Goal: Task Accomplishment & Management: Manage account settings

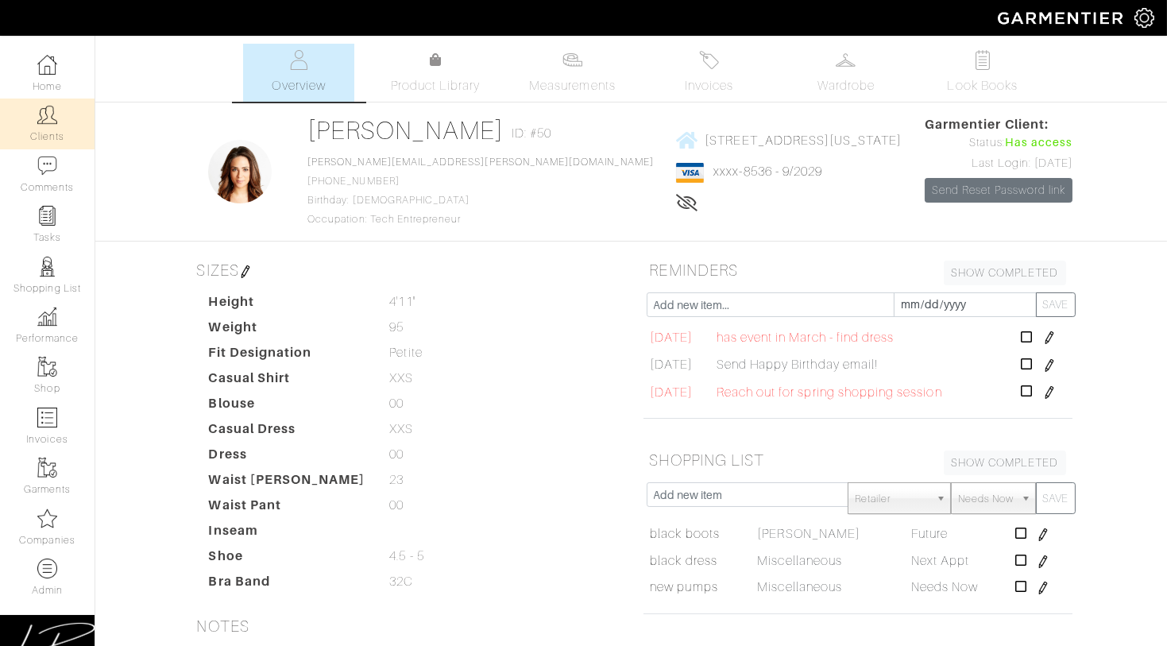
click at [66, 137] on link "Clients" at bounding box center [47, 124] width 95 height 50
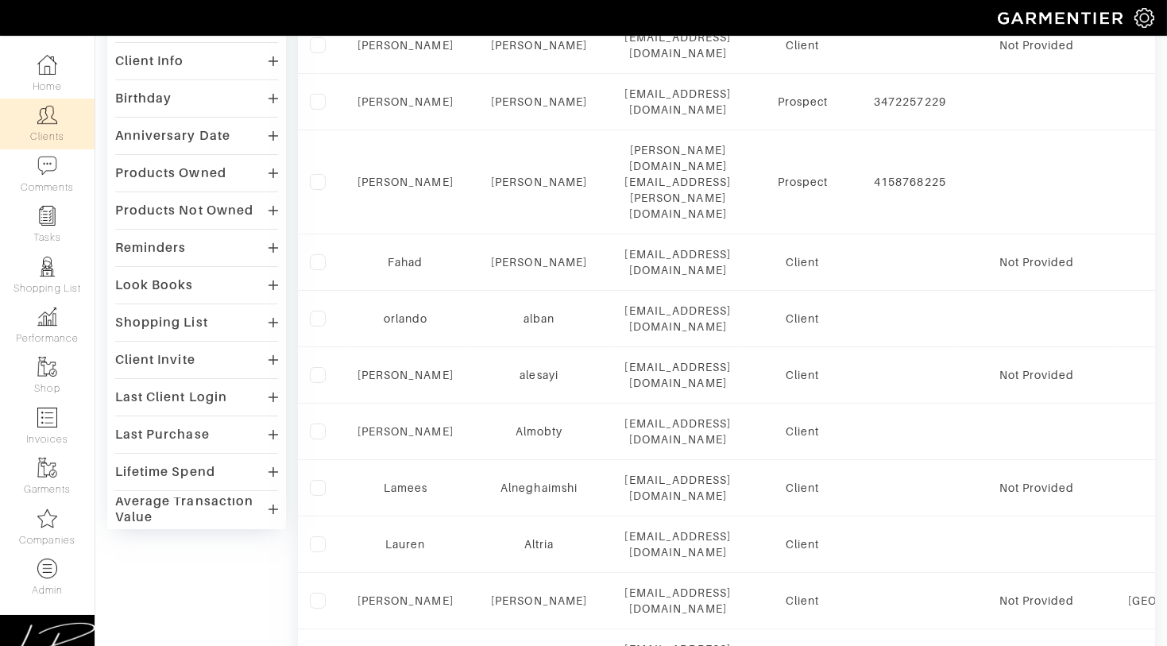
scroll to position [247, 0]
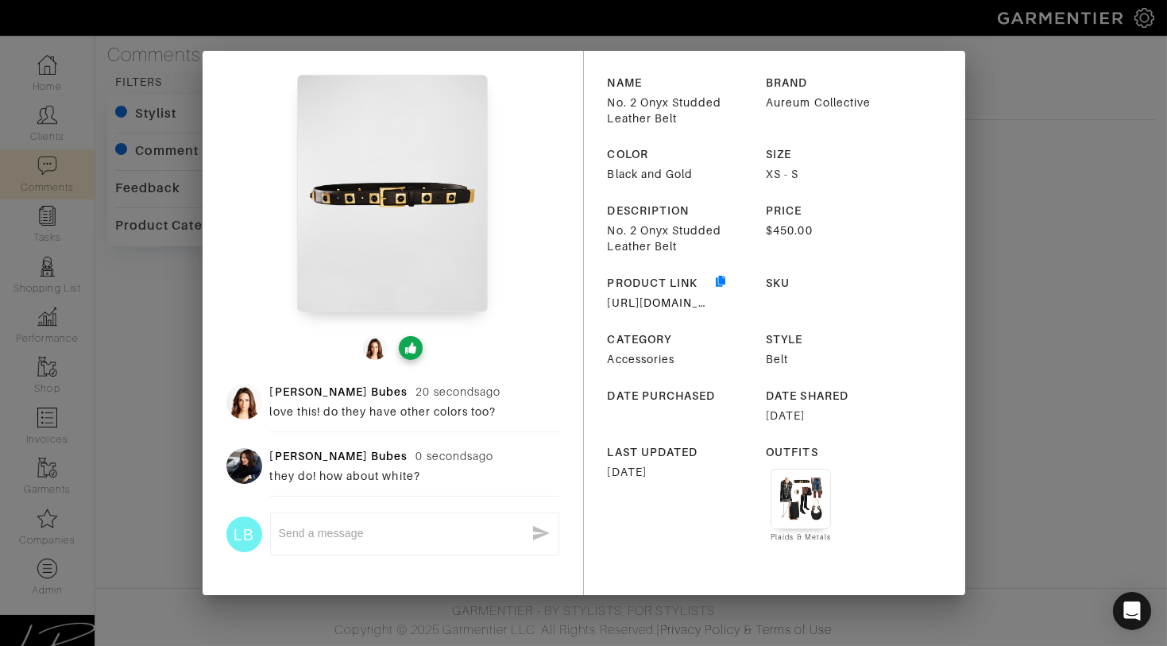
click at [144, 292] on div "Lisa Bubes 20 seconds ago love this! do they have other colors too? Lisa Bubes …" at bounding box center [583, 323] width 1167 height 646
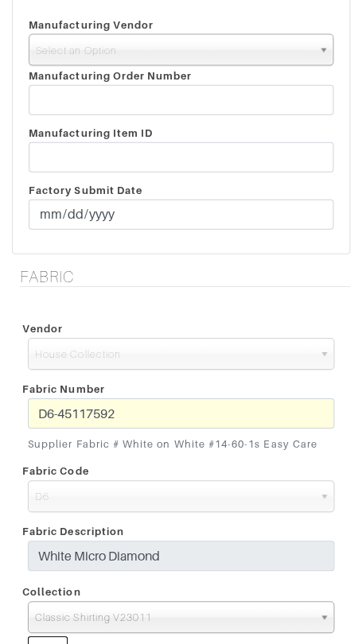
scroll to position [439, 0]
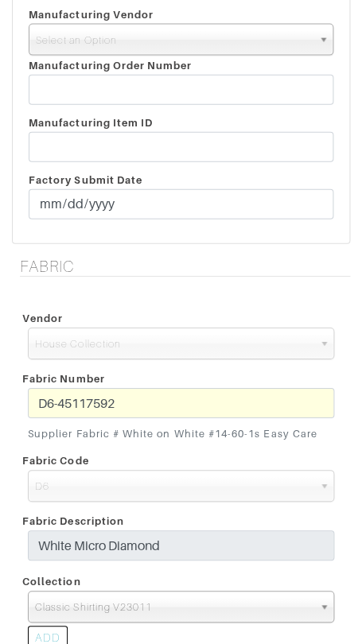
drag, startPoint x: 169, startPoint y: 41, endPoint x: 169, endPoint y: 74, distance: 32.6
click at [169, 41] on span "Select an Option" at bounding box center [174, 41] width 276 height 32
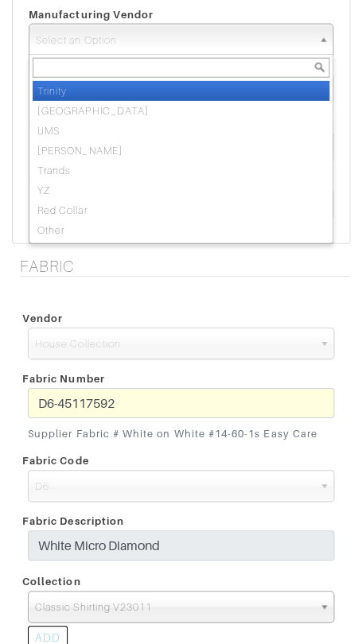
click at [169, 95] on li "Trinity" at bounding box center [181, 91] width 296 height 20
select select "1"
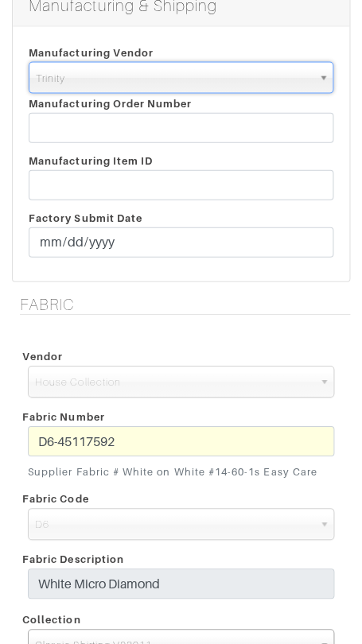
scroll to position [403, 0]
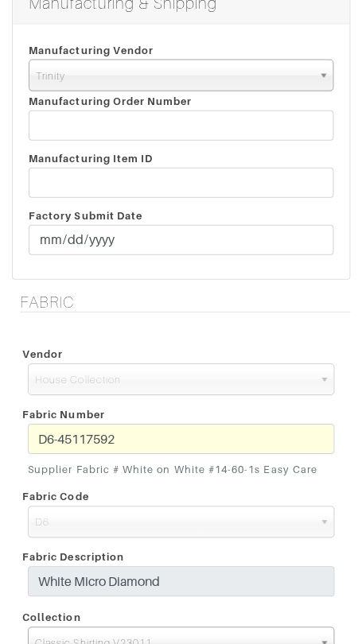
click at [182, 414] on div "Fabric Number D6-45117592 Supplier Fabric # White on White #14-60-1s Easy Care" at bounding box center [181, 442] width 330 height 82
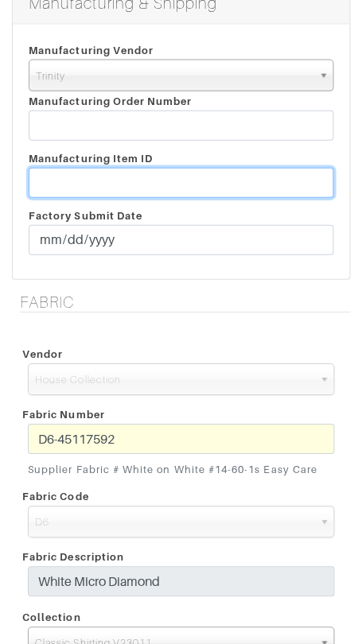
click at [136, 168] on input "text" at bounding box center [181, 183] width 304 height 30
paste input "T2-1783489."
type input "T2-1783489"
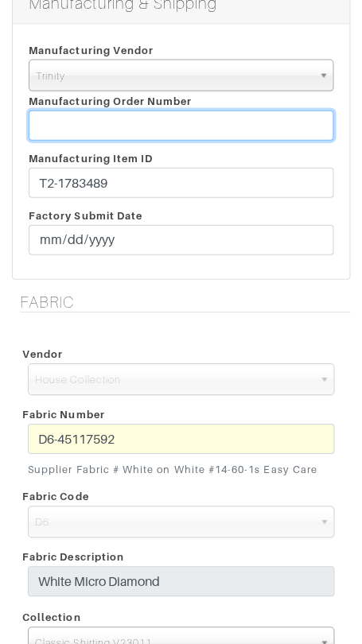
click at [134, 119] on input "text" at bounding box center [181, 125] width 304 height 30
paste input "814236"
type input "814236"
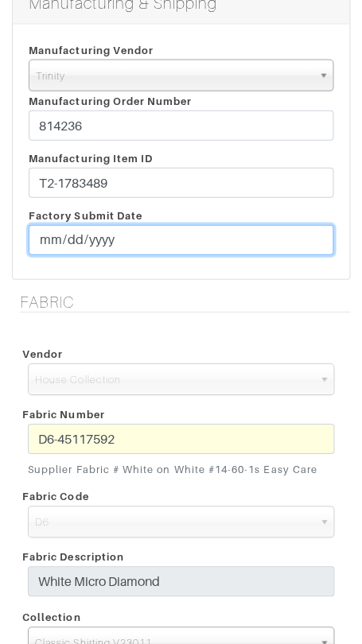
click at [53, 238] on input "date" at bounding box center [181, 240] width 304 height 30
type input "[DATE]"
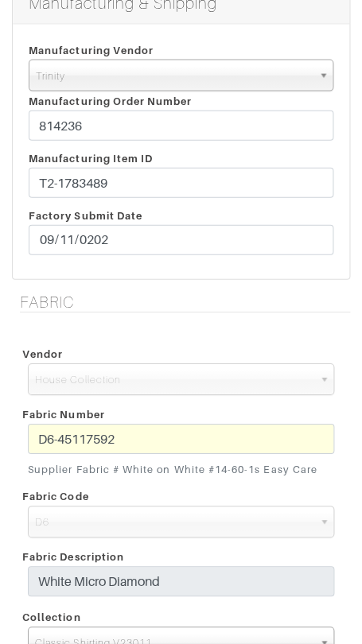
click at [157, 299] on h5 "Fabric" at bounding box center [185, 301] width 330 height 19
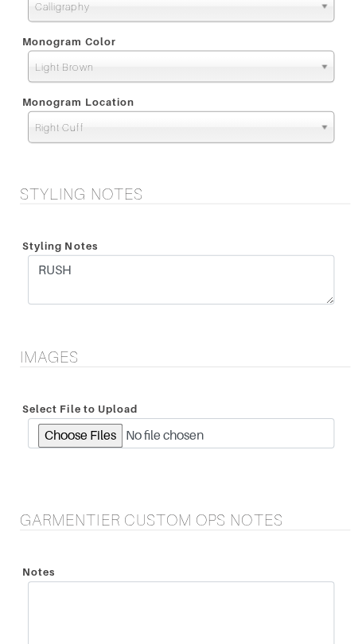
scroll to position [2286, 0]
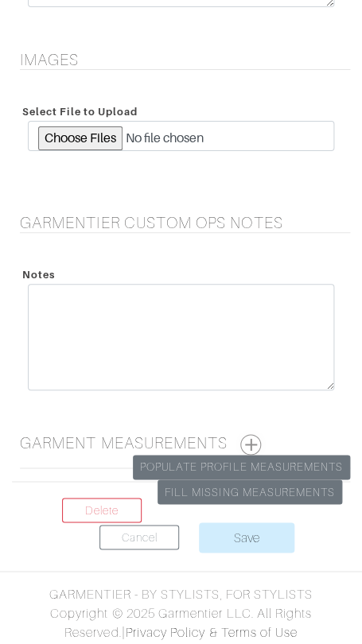
click at [248, 435] on button "button" at bounding box center [250, 444] width 21 height 21
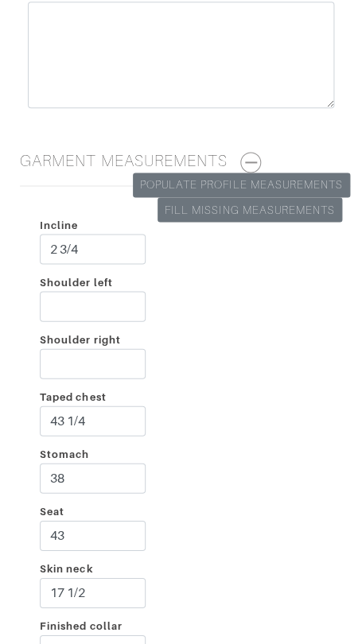
scroll to position [2570, 0]
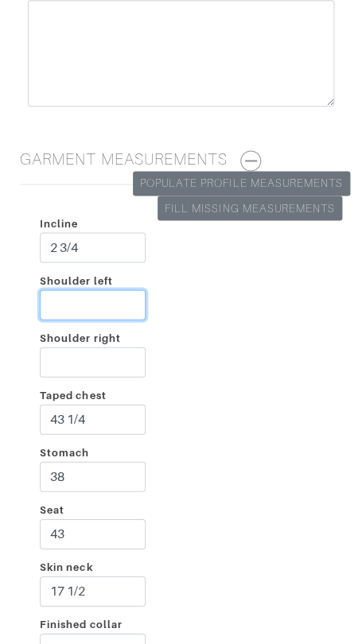
click at [83, 304] on input "Shoulder left" at bounding box center [93, 304] width 106 height 30
type input "2 3/4"
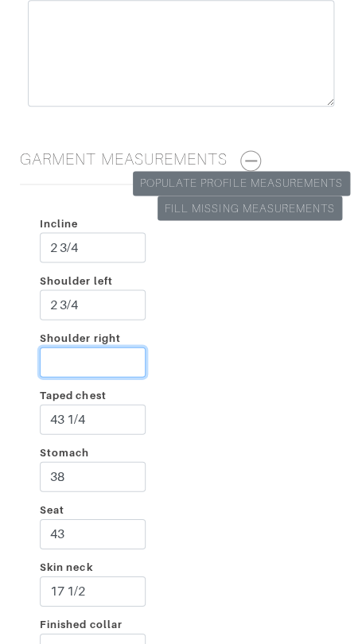
click at [68, 348] on input "Shoulder right" at bounding box center [93, 361] width 106 height 30
type input "2 3/4"
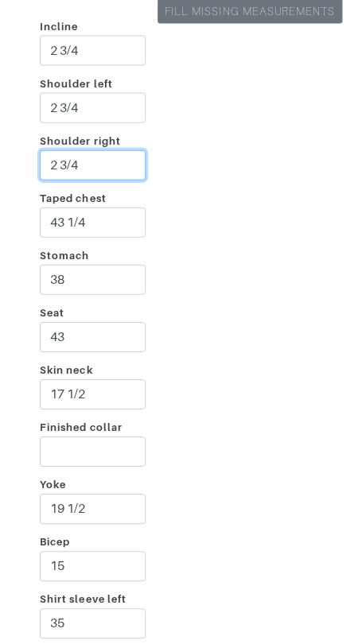
scroll to position [2770, 0]
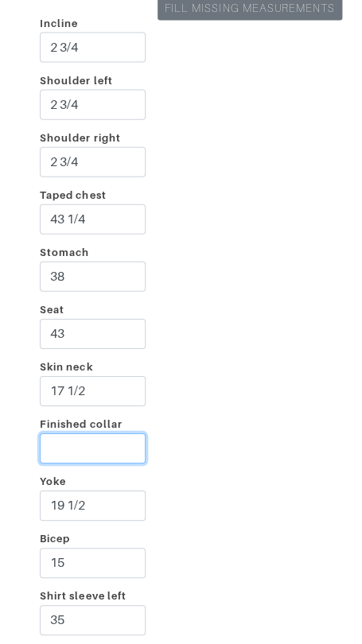
click at [98, 435] on input "Finished collar" at bounding box center [93, 447] width 106 height 30
type input "18 5/8"
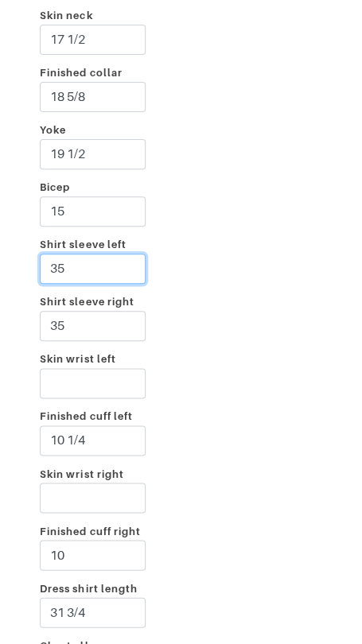
click at [87, 274] on input "35" at bounding box center [93, 269] width 106 height 30
type input "36"
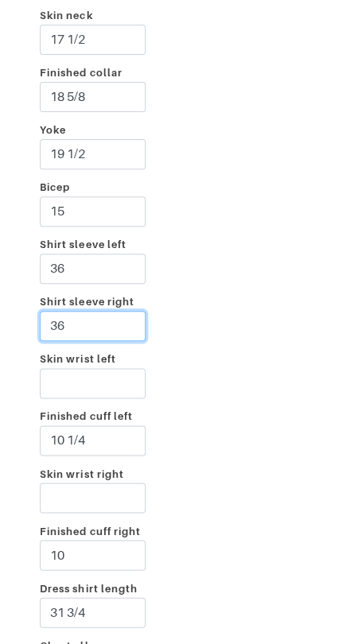
type input "36"
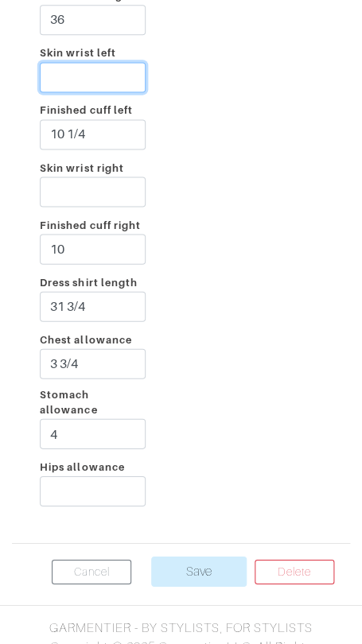
scroll to position [3428, 0]
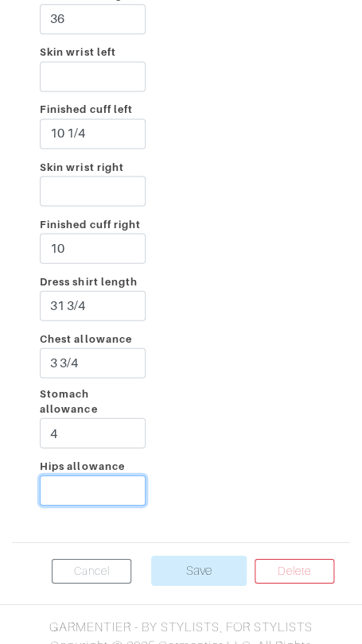
click at [93, 488] on input "Hips allowance" at bounding box center [93, 489] width 106 height 30
type input "2 1/2"
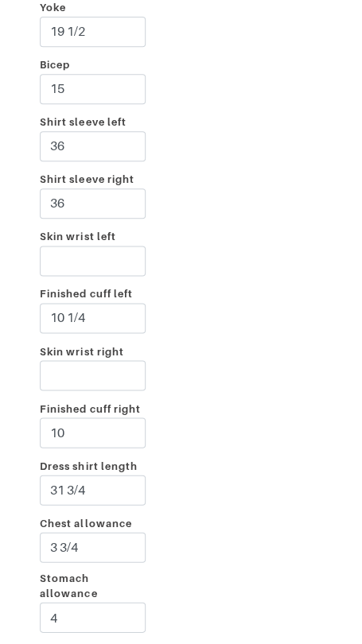
scroll to position [3459, 0]
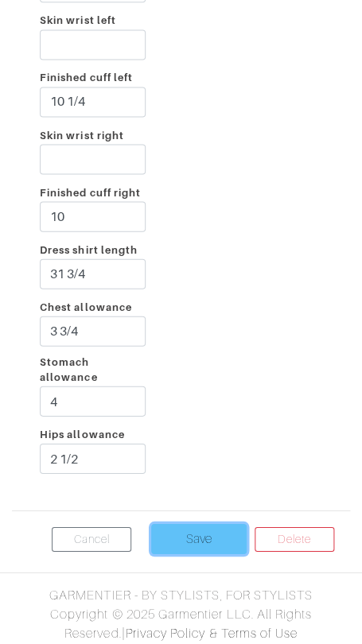
click at [202, 541] on input "Save" at bounding box center [198, 538] width 95 height 30
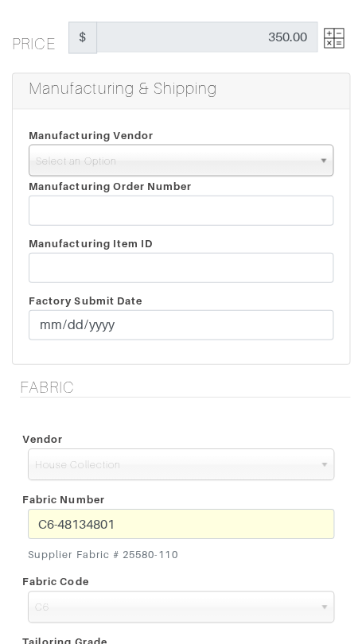
scroll to position [320, 0]
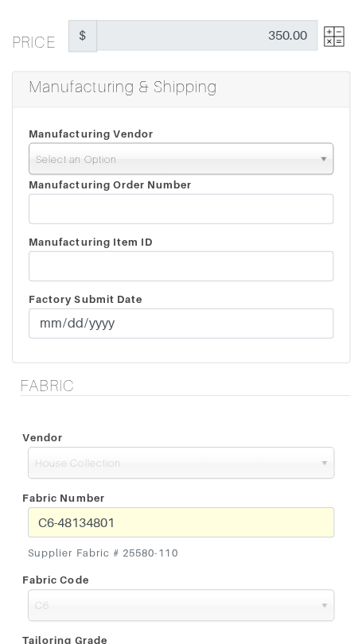
click at [157, 160] on span "Select an Option" at bounding box center [174, 159] width 276 height 32
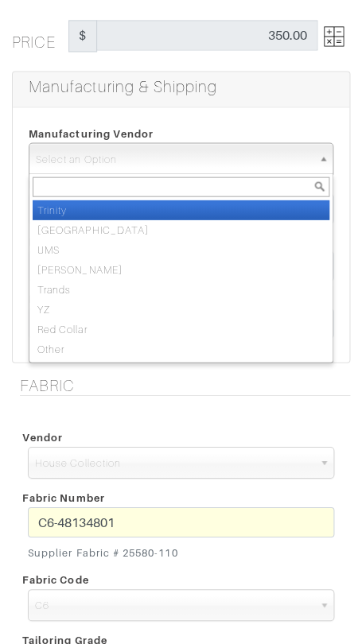
click at [161, 202] on li "Trinity" at bounding box center [181, 209] width 296 height 20
select select "1"
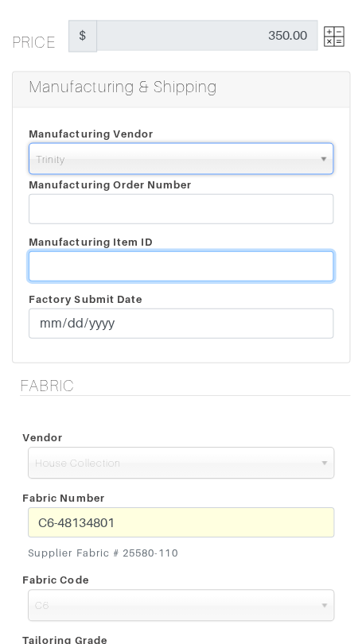
click at [219, 267] on input "text" at bounding box center [181, 265] width 304 height 30
paste input "T2-1783482."
type input "T2-1783482"
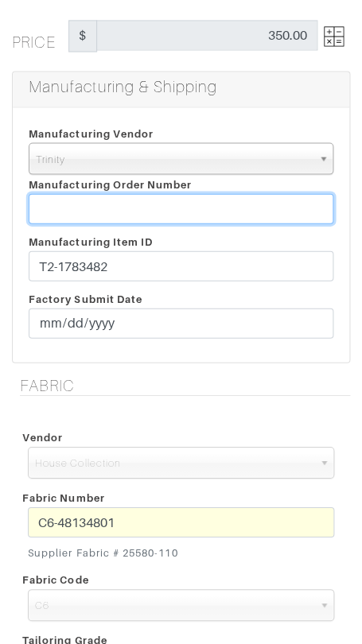
click at [138, 199] on input "text" at bounding box center [181, 208] width 304 height 30
paste input "814236"
type input "814236"
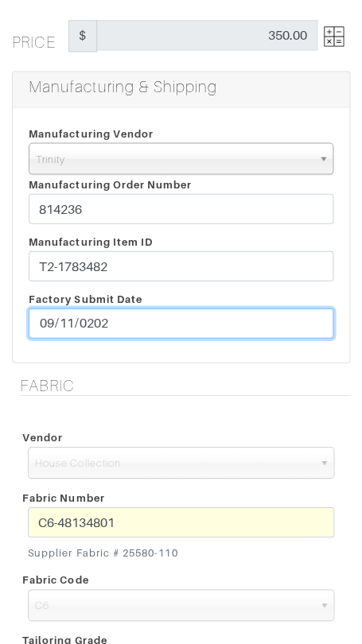
type input "[DATE]"
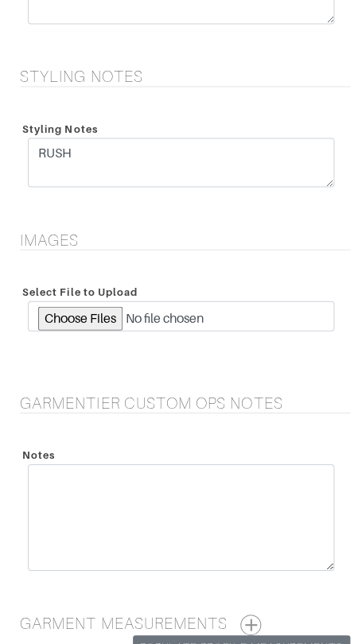
scroll to position [2064, 0]
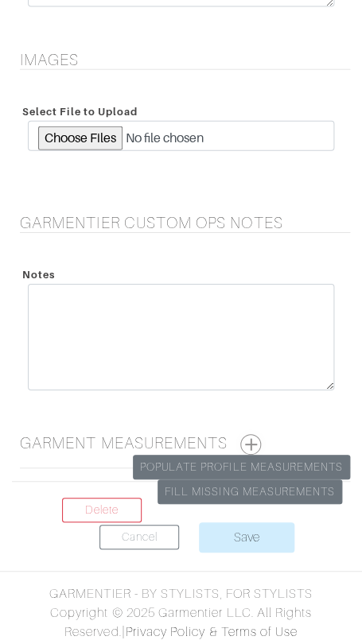
click at [255, 440] on button "button" at bounding box center [250, 444] width 21 height 21
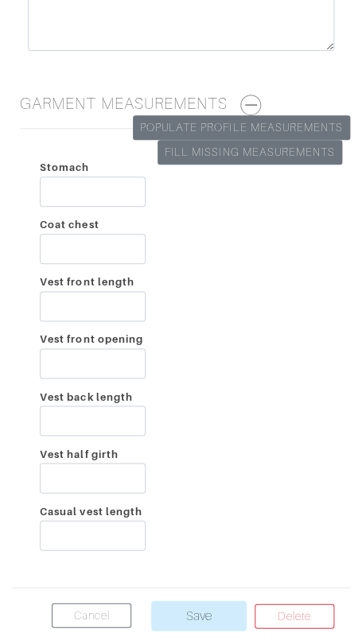
scroll to position [2481, 0]
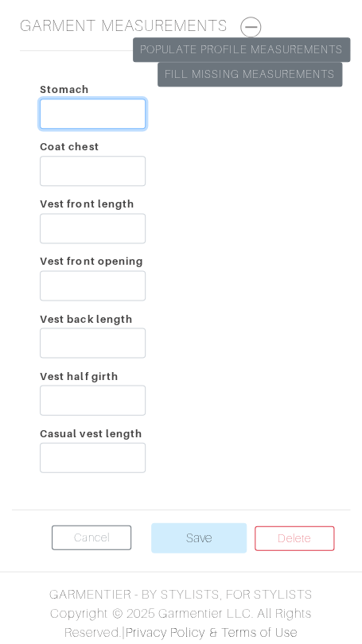
click at [124, 101] on input "Stomach" at bounding box center [93, 114] width 106 height 30
type input "38"
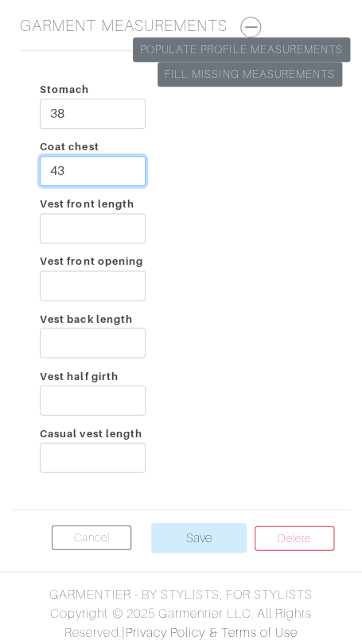
type input "43"
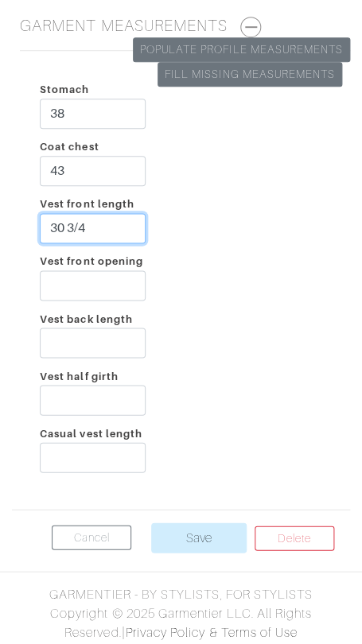
type input "30 3/4"
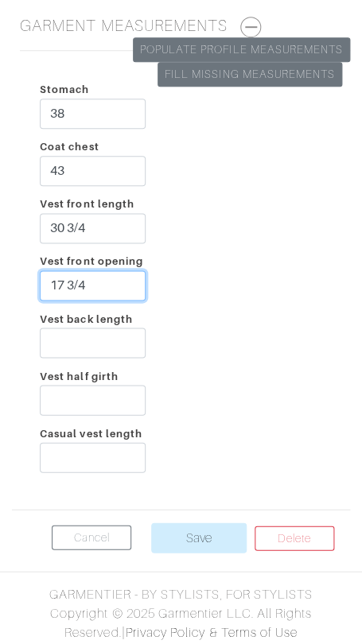
type input "17 3/4"
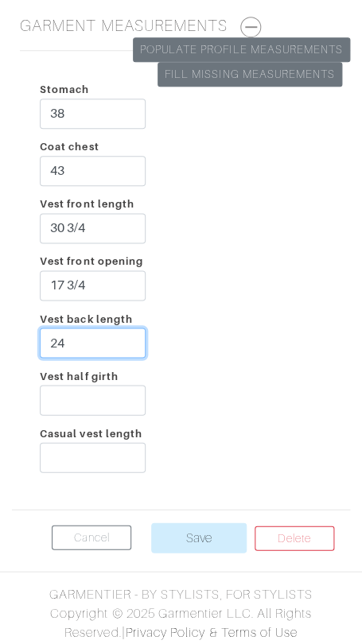
type input "24"
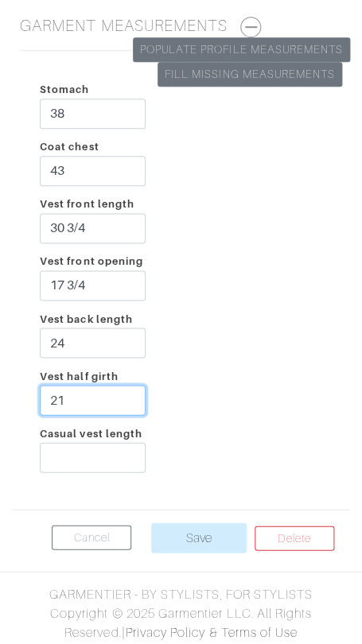
type input "21"
click at [242, 176] on div "Stomach 38 Coat chest 43 Vest front length 30 3/4 Vest front opening 17 3/4 Ves…" at bounding box center [181, 280] width 338 height 432
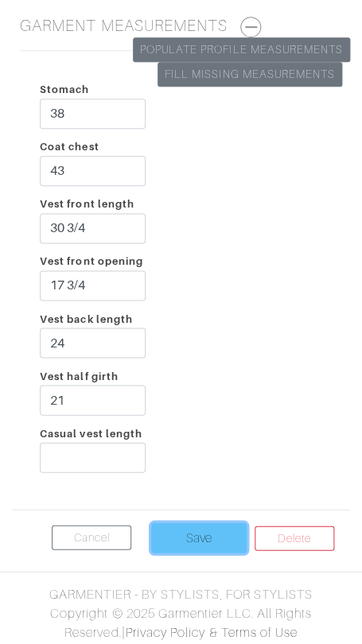
click at [188, 528] on input "Save" at bounding box center [198, 537] width 95 height 30
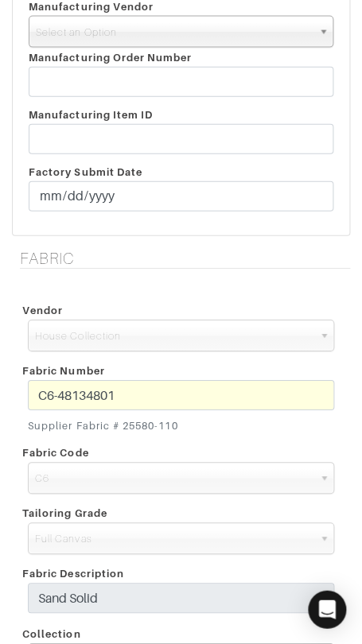
scroll to position [438, 0]
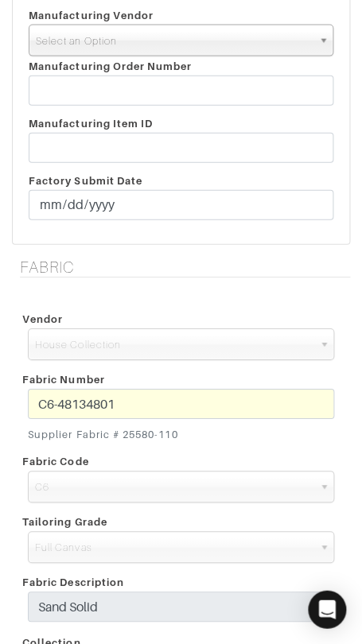
click at [161, 32] on span "Select an Option" at bounding box center [174, 41] width 276 height 32
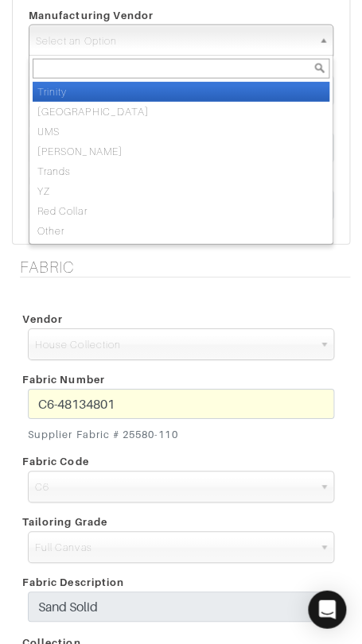
click at [161, 87] on li "Trinity" at bounding box center [181, 92] width 296 height 20
select select "1"
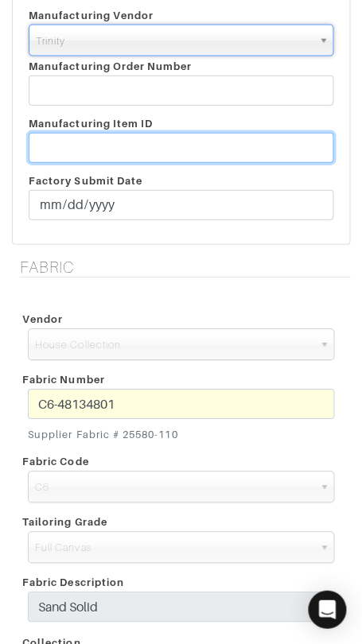
click at [179, 148] on input "text" at bounding box center [181, 148] width 304 height 30
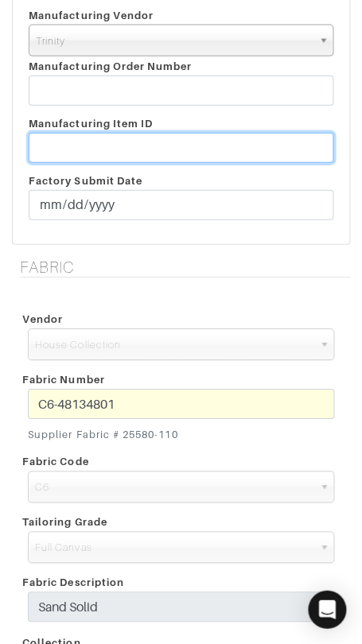
paste input "T2-1783482."
type input "T2-1783482"
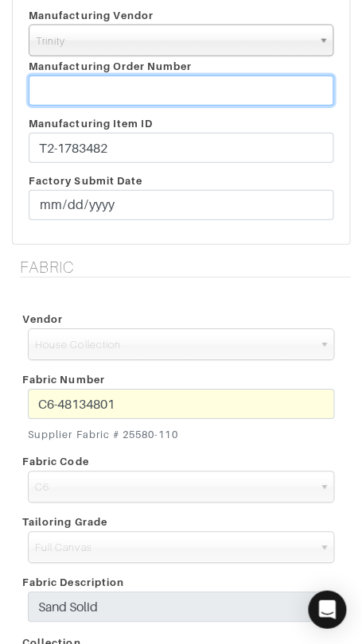
click at [217, 97] on input "text" at bounding box center [181, 90] width 304 height 30
paste input "814236"
type input "814236"
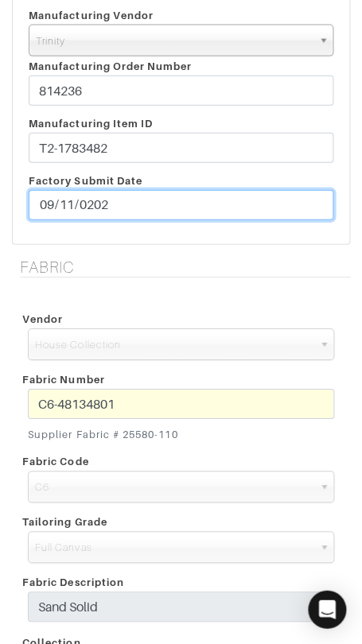
type input "[DATE]"
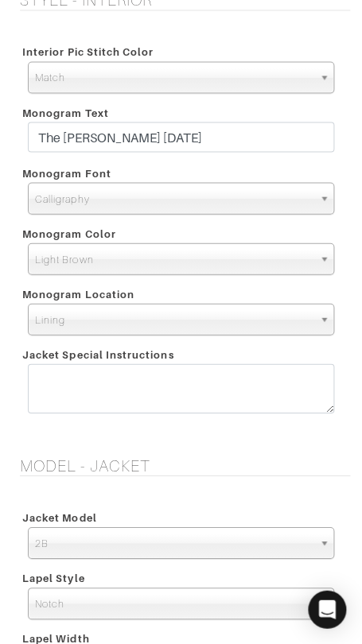
scroll to position [1899, 0]
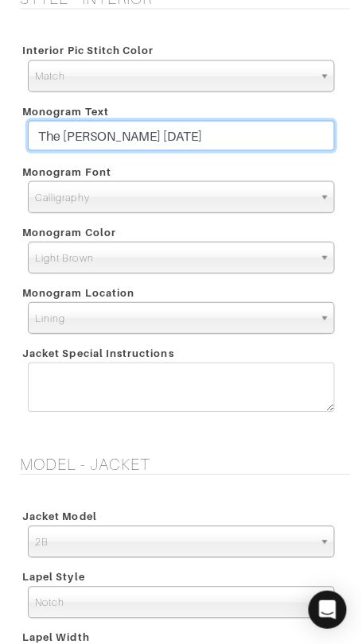
drag, startPoint x: 207, startPoint y: 133, endPoint x: 210, endPoint y: 120, distance: 13.1
click at [210, 120] on input "The Humphrey's 10.31.25" at bounding box center [181, 135] width 306 height 30
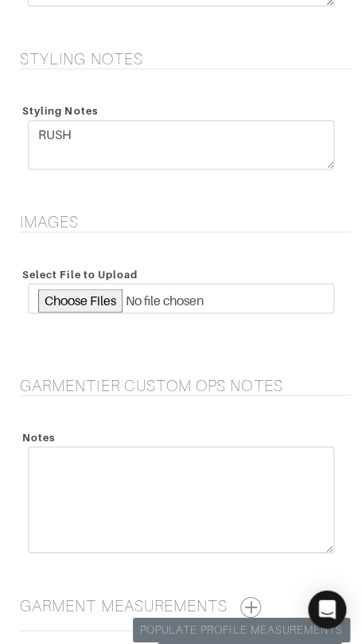
scroll to position [3483, 0]
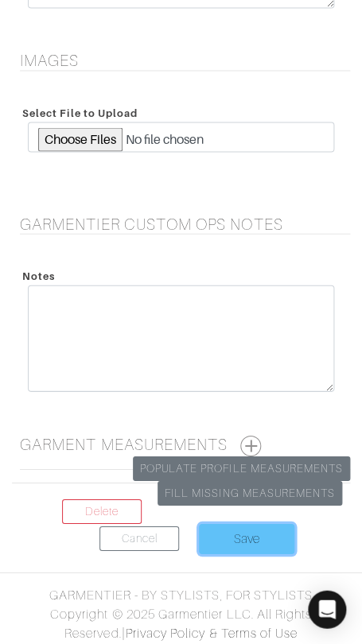
click at [206, 530] on input "Save" at bounding box center [246, 538] width 95 height 30
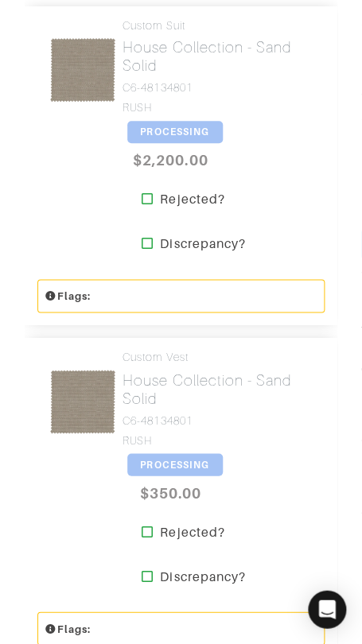
scroll to position [819, 0]
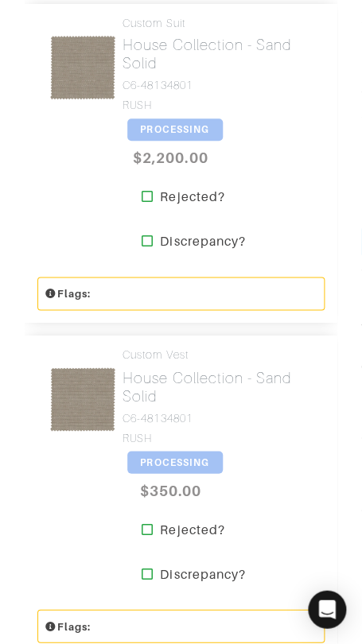
click at [186, 134] on span "PROCESSING" at bounding box center [174, 129] width 95 height 22
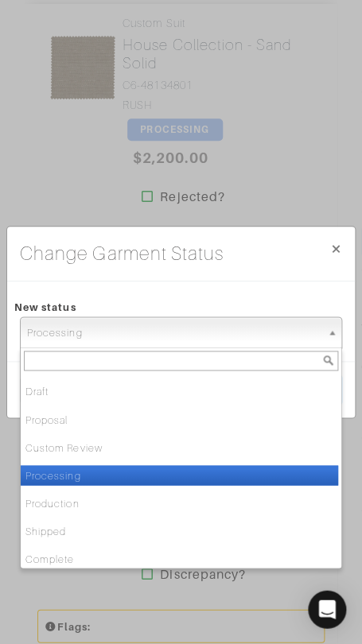
drag, startPoint x: 225, startPoint y: 341, endPoint x: 219, endPoint y: 364, distance: 23.7
click at [225, 341] on span "Processing" at bounding box center [173, 333] width 293 height 32
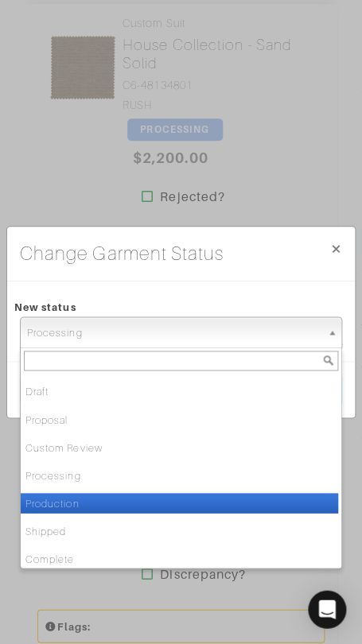
click at [199, 493] on li "Production" at bounding box center [179, 503] width 317 height 20
select select "Production"
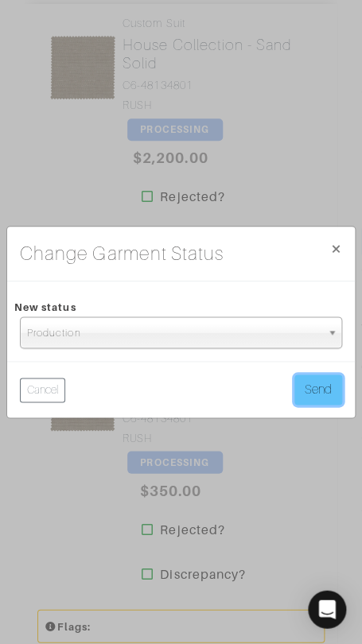
click at [317, 376] on button "Send" at bounding box center [318, 389] width 48 height 30
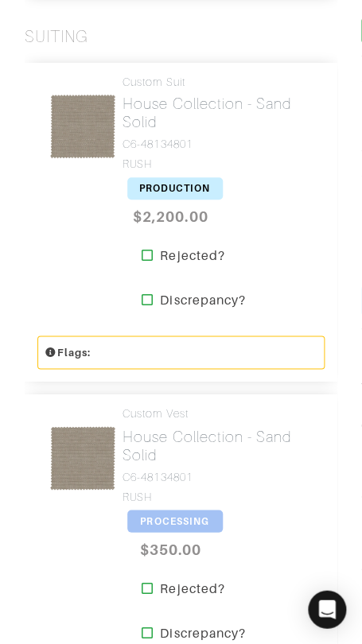
scroll to position [761, 0]
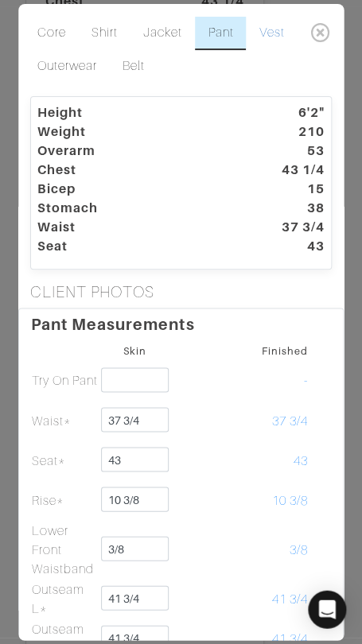
click at [265, 29] on link "Vest" at bounding box center [271, 33] width 51 height 33
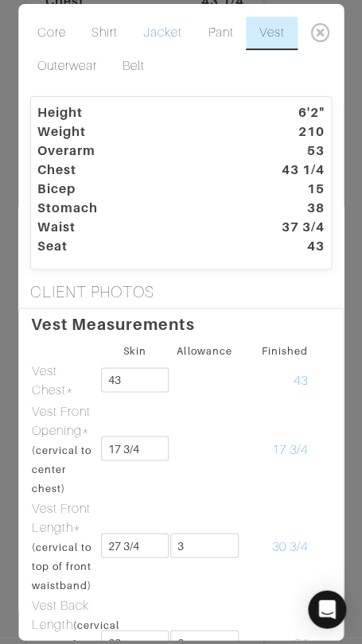
click at [176, 32] on link "Jacket" at bounding box center [162, 33] width 64 height 33
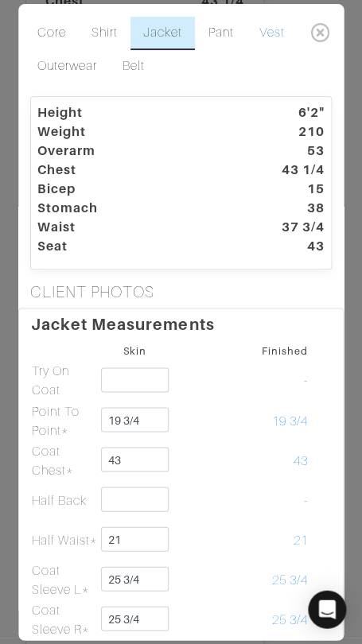
click at [265, 33] on link "Vest" at bounding box center [271, 33] width 51 height 33
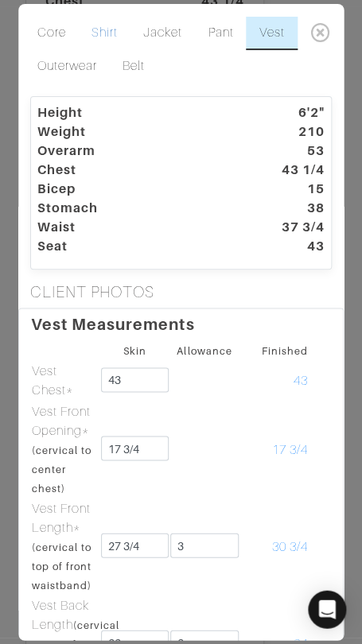
click at [114, 29] on link "Shirt" at bounding box center [105, 33] width 52 height 33
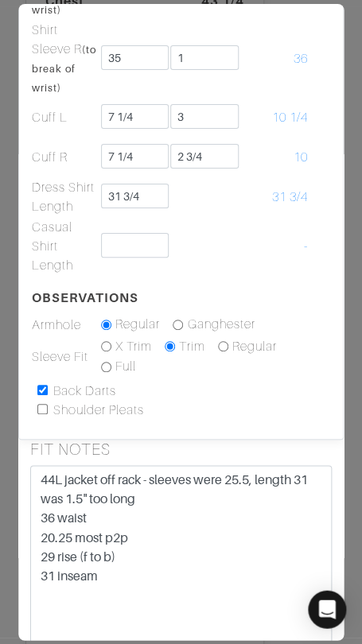
scroll to position [659, 0]
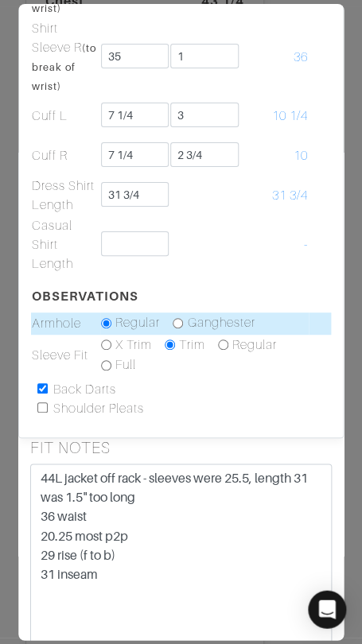
click at [176, 322] on input "radio" at bounding box center [178, 323] width 10 height 10
radio input "true"
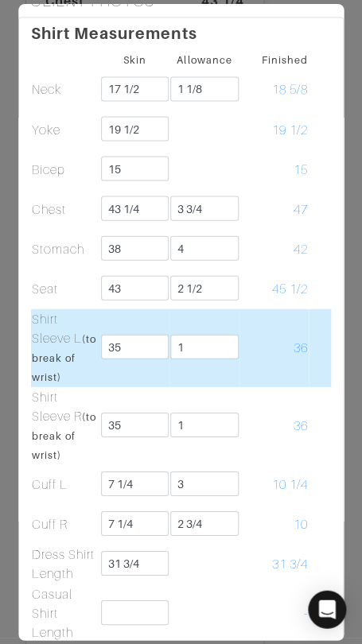
scroll to position [295, 0]
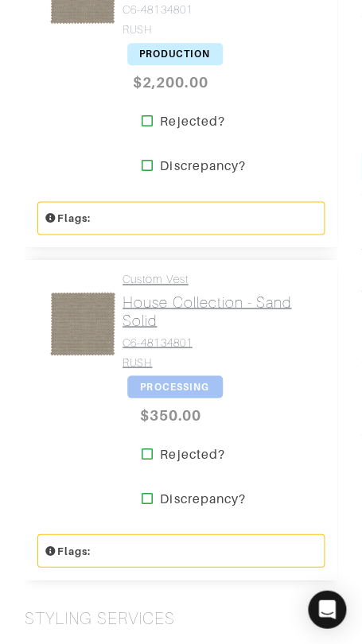
scroll to position [910, 0]
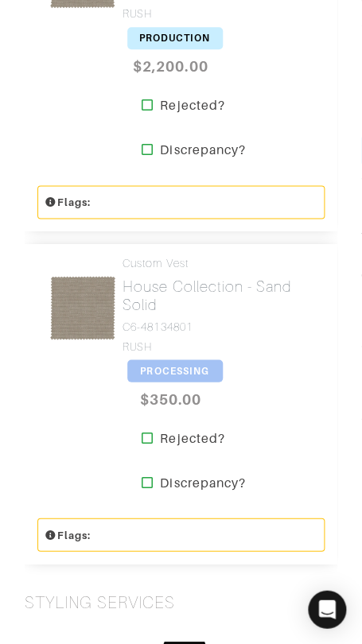
click at [173, 370] on span "PROCESSING" at bounding box center [174, 370] width 95 height 22
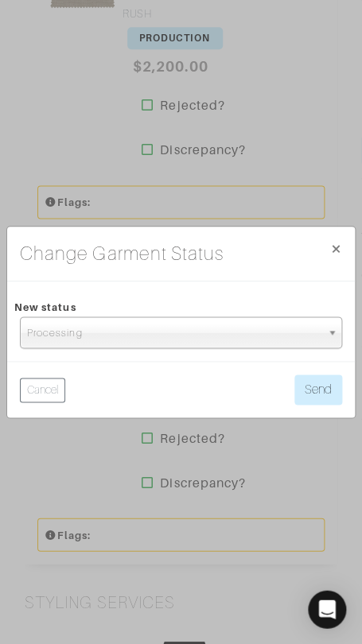
click at [181, 335] on span "Processing" at bounding box center [173, 333] width 293 height 32
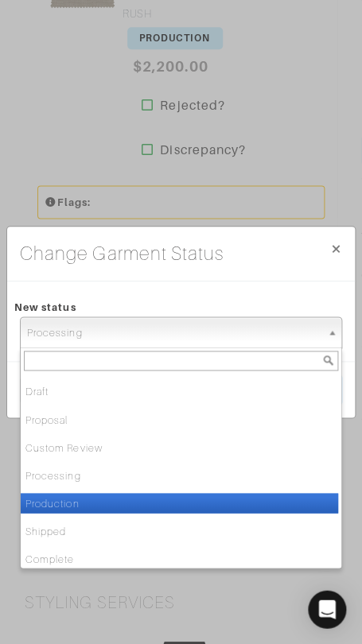
click at [153, 504] on li "Production" at bounding box center [179, 503] width 317 height 20
select select "Production"
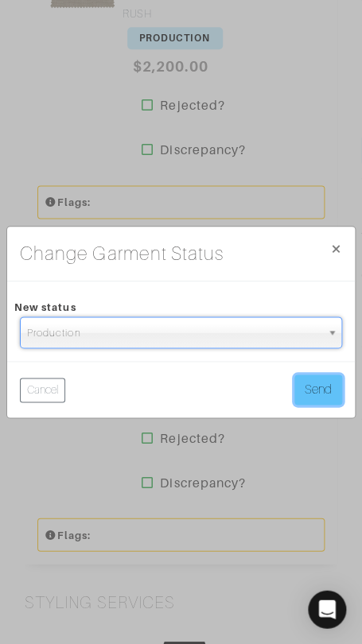
click at [316, 392] on button "Send" at bounding box center [318, 389] width 48 height 30
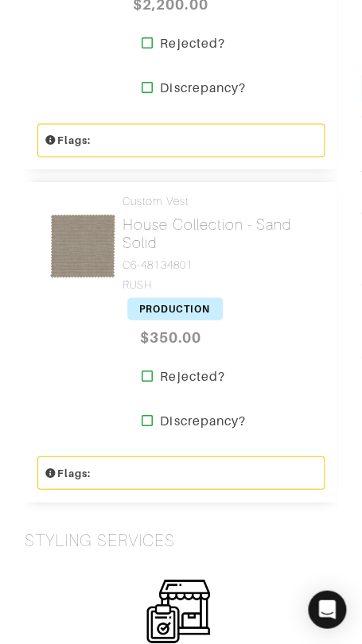
scroll to position [973, 0]
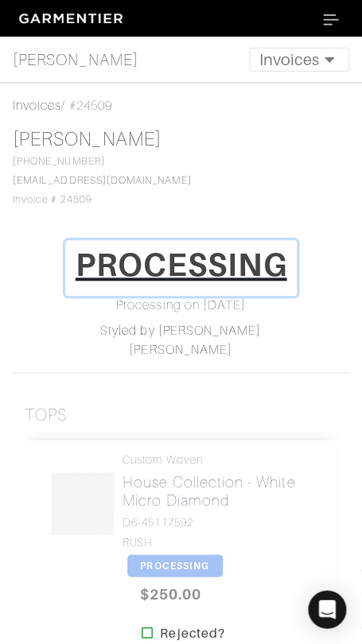
click at [176, 257] on h1 "PROCESSING" at bounding box center [180, 265] width 211 height 38
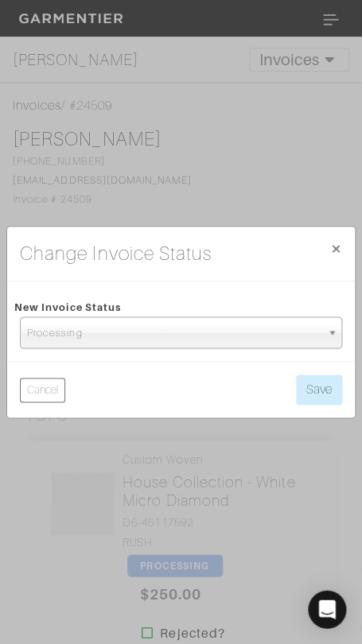
drag, startPoint x: 212, startPoint y: 334, endPoint x: 204, endPoint y: 371, distance: 38.2
click at [212, 334] on span "Processing" at bounding box center [173, 333] width 293 height 32
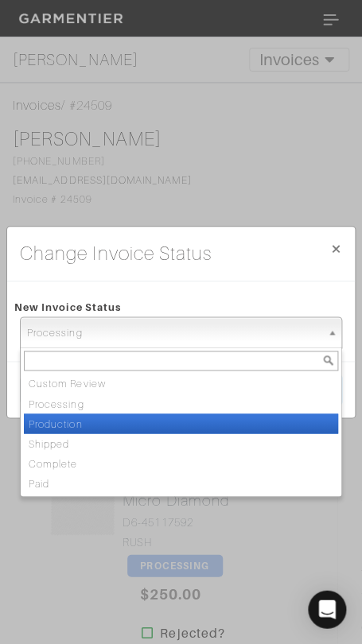
drag, startPoint x: 195, startPoint y: 422, endPoint x: 222, endPoint y: 406, distance: 30.7
click at [195, 421] on li "Production" at bounding box center [181, 423] width 314 height 20
select select "Production"
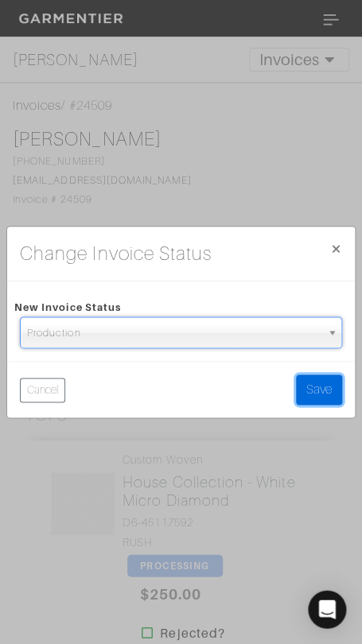
drag, startPoint x: 309, startPoint y: 383, endPoint x: 323, endPoint y: 373, distance: 17.6
click at [309, 383] on button "Save" at bounding box center [319, 389] width 46 height 30
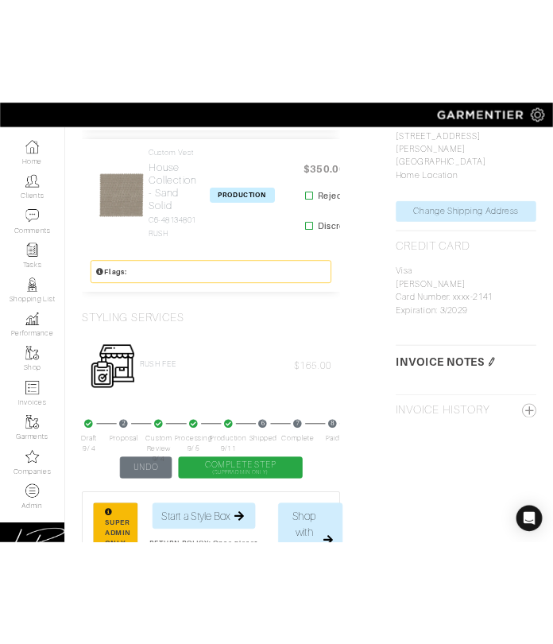
scroll to position [838, 0]
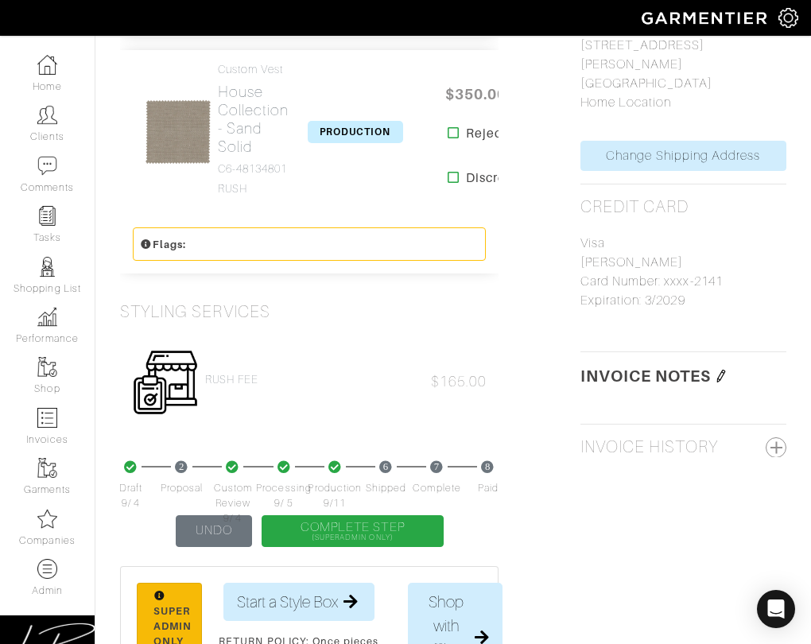
click at [361, 370] on img at bounding box center [720, 376] width 13 height 13
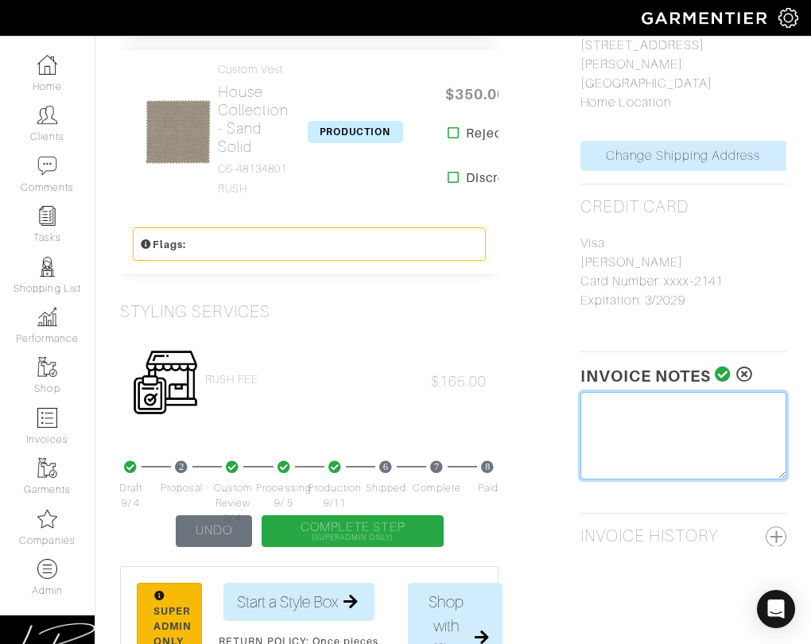
click at [361, 392] on textarea at bounding box center [683, 435] width 206 height 87
type textarea "Tariff Surcharge: $29"
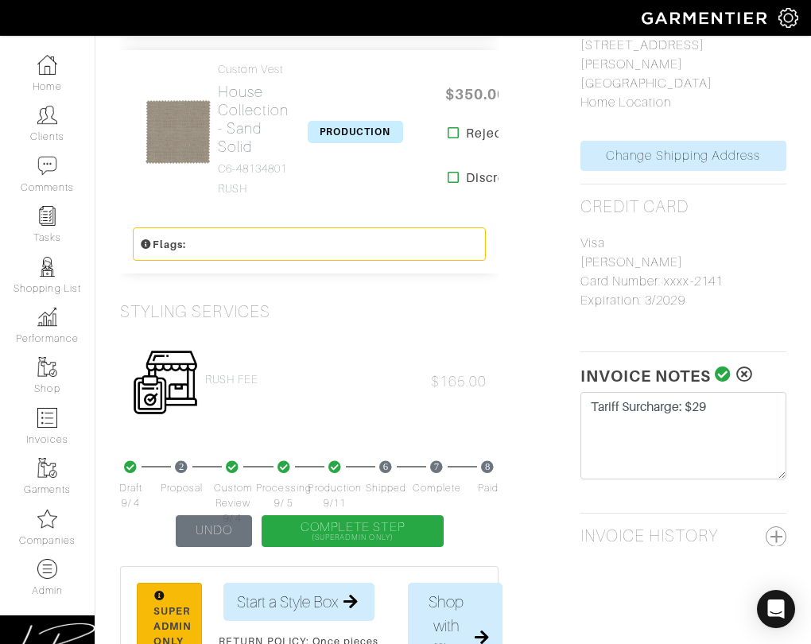
click at [361, 366] on icon at bounding box center [722, 374] width 17 height 16
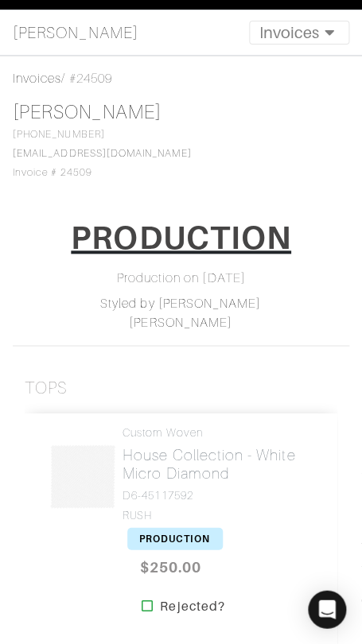
scroll to position [0, 0]
